Goal: Subscribe to service/newsletter

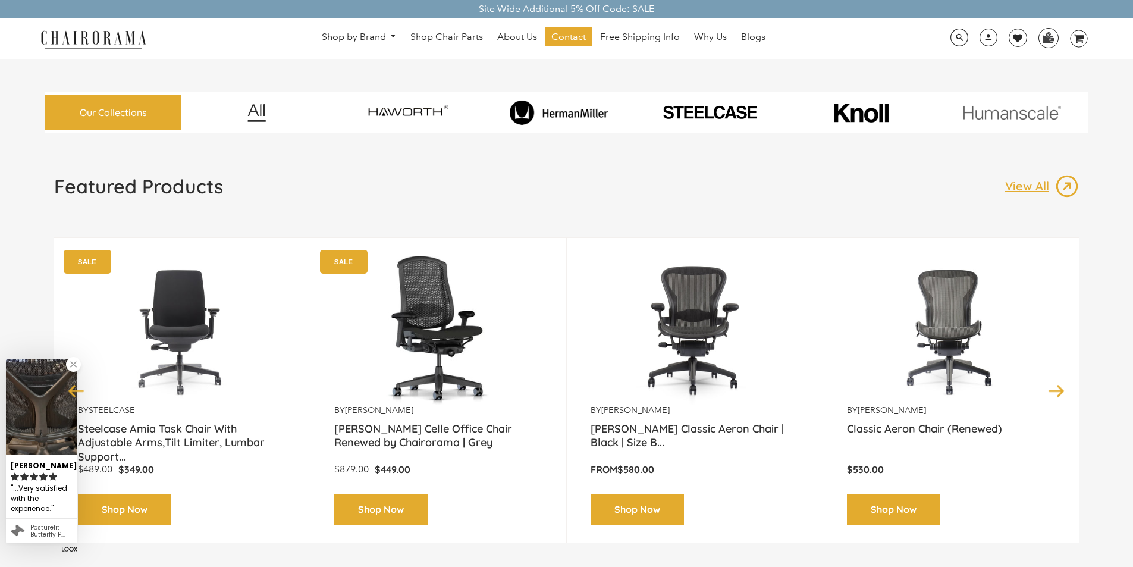
click at [588, 564] on div "Featured Products View All Previous by [PERSON_NAME] [PERSON_NAME] Classic Aero…" at bounding box center [566, 373] width 1042 height 398
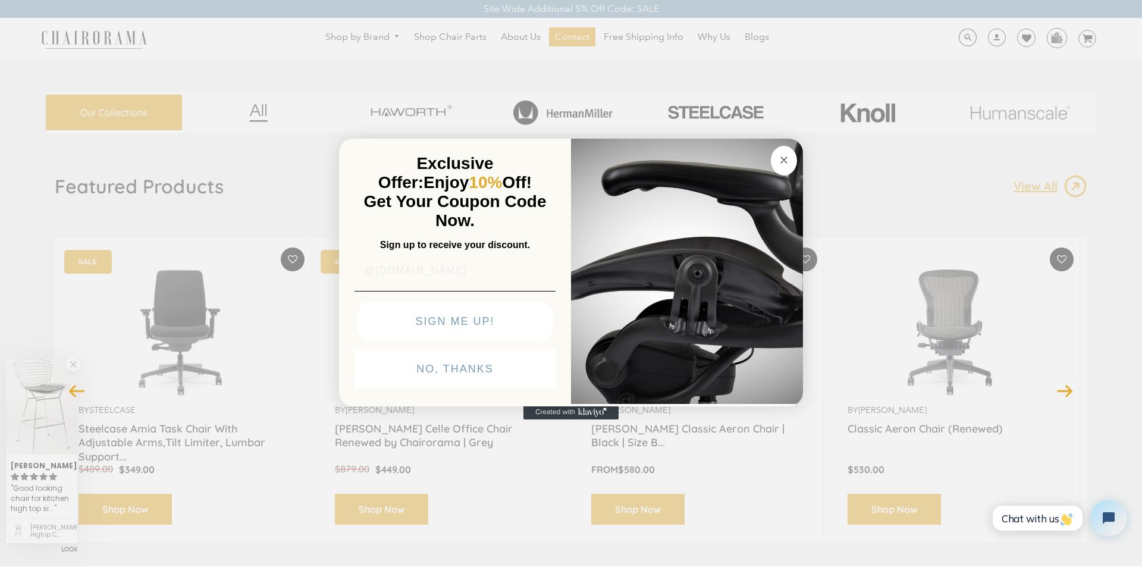
click at [376, 259] on input "@[DOMAIN_NAME]" at bounding box center [454, 271] width 201 height 24
type input "@[EMAIL_ADDRESS][DOMAIN_NAME]"
click input "Submit" at bounding box center [0, 0] width 0 height 0
click at [536, 419] on icon "Created with Klaviyo - opens in a new tab" at bounding box center [570, 411] width 95 height 14
